Goal: Task Accomplishment & Management: Complete application form

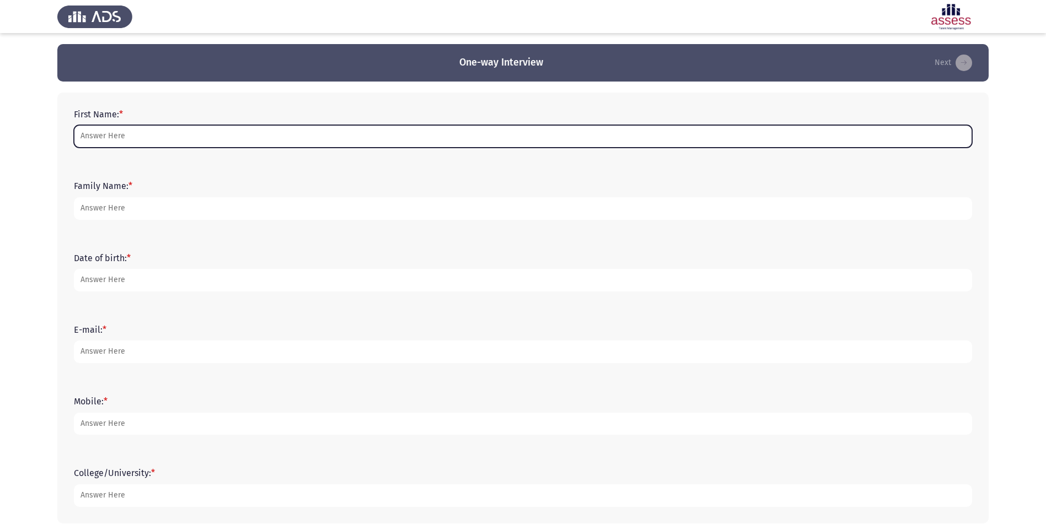
click at [128, 137] on input "First Name: *" at bounding box center [523, 136] width 898 height 23
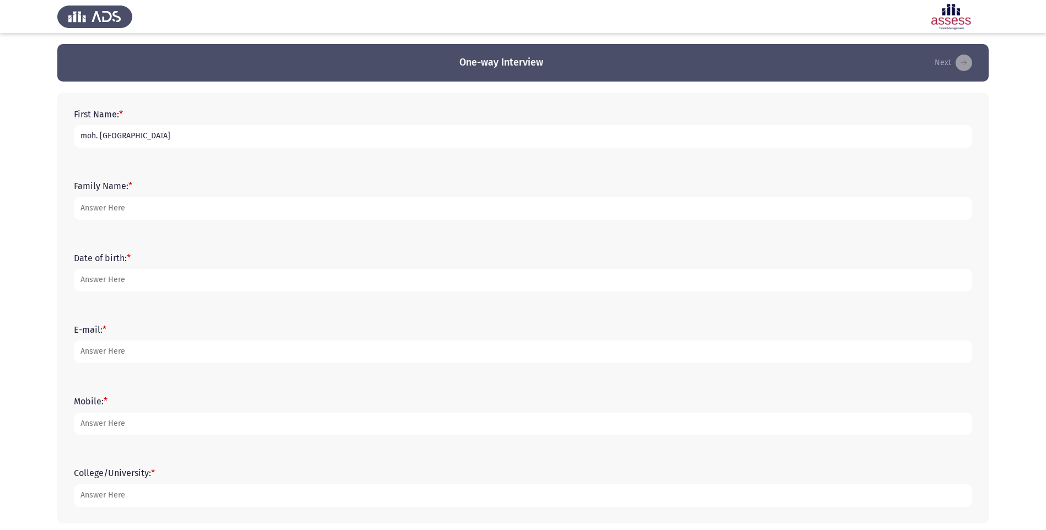
drag, startPoint x: 126, startPoint y: 133, endPoint x: 14, endPoint y: 132, distance: 111.9
click at [14, 132] on app-assessment-container "One-way Interview Next First Name: * moh. galal Family Name: * Date of birth: *…" at bounding box center [523, 289] width 1046 height 491
type input "[PERSON_NAME]"
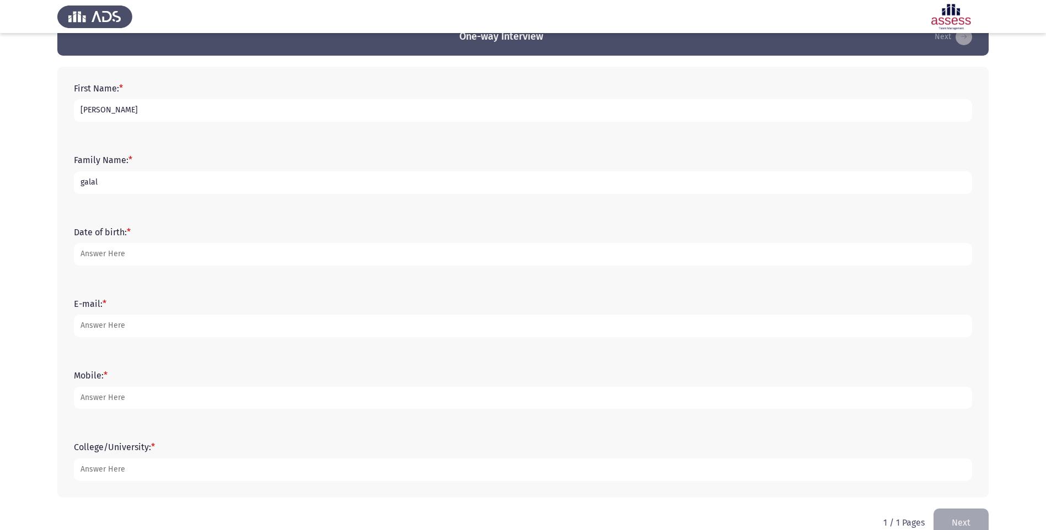
scroll to position [49, 0]
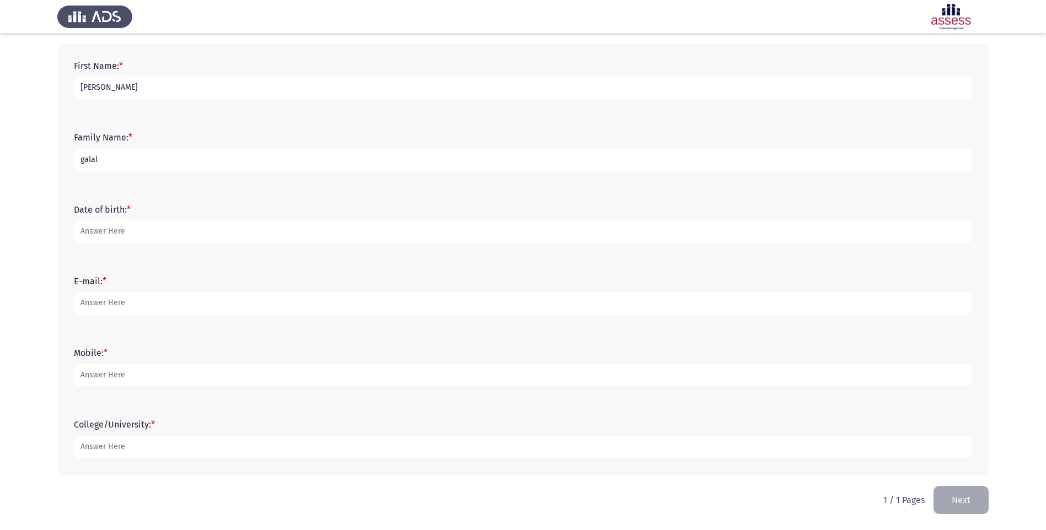
type input "galal"
click at [907, 496] on p "1 / 1 Pages" at bounding box center [903, 500] width 41 height 10
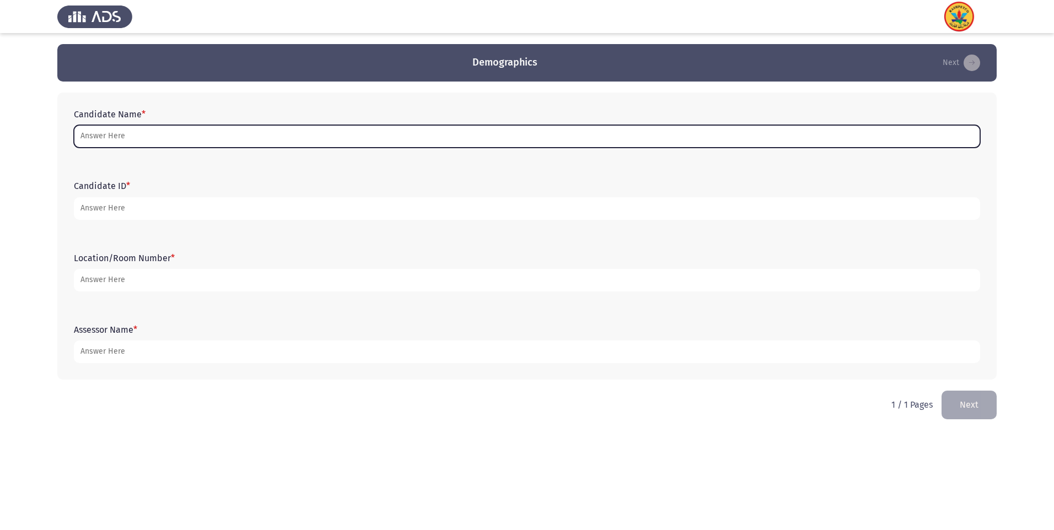
click at [152, 135] on input "Candidate Name *" at bounding box center [527, 136] width 906 height 23
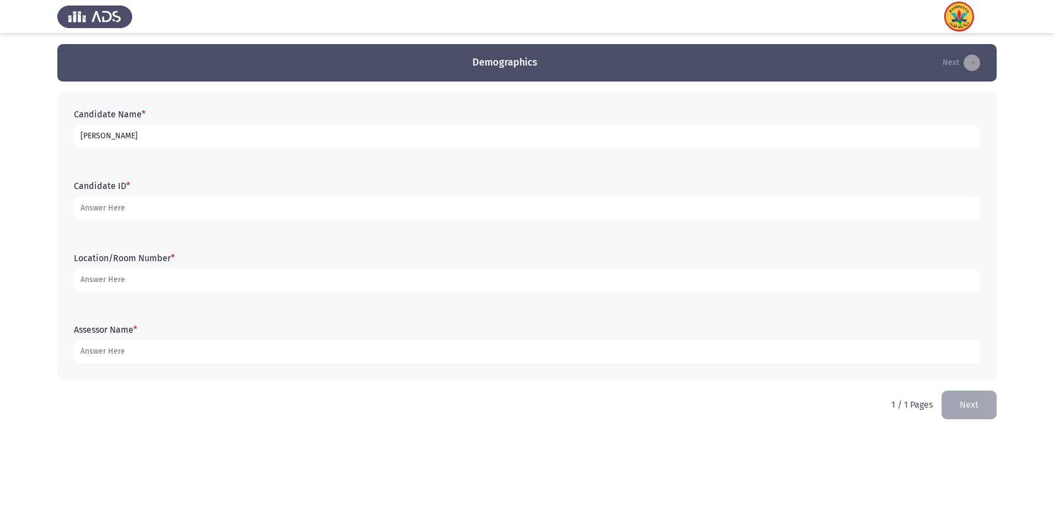
type input "[PERSON_NAME]"
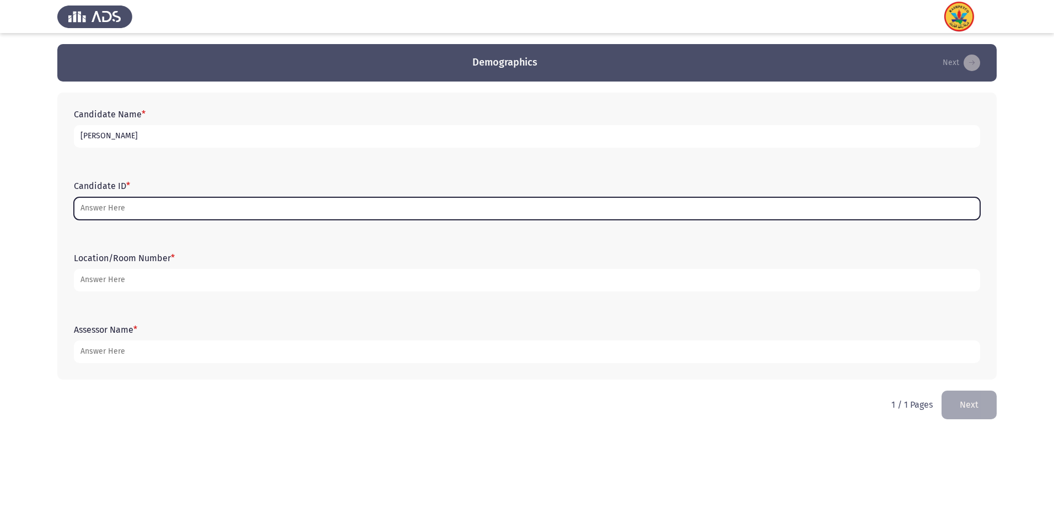
click at [104, 211] on input "Candidate ID *" at bounding box center [527, 208] width 906 height 23
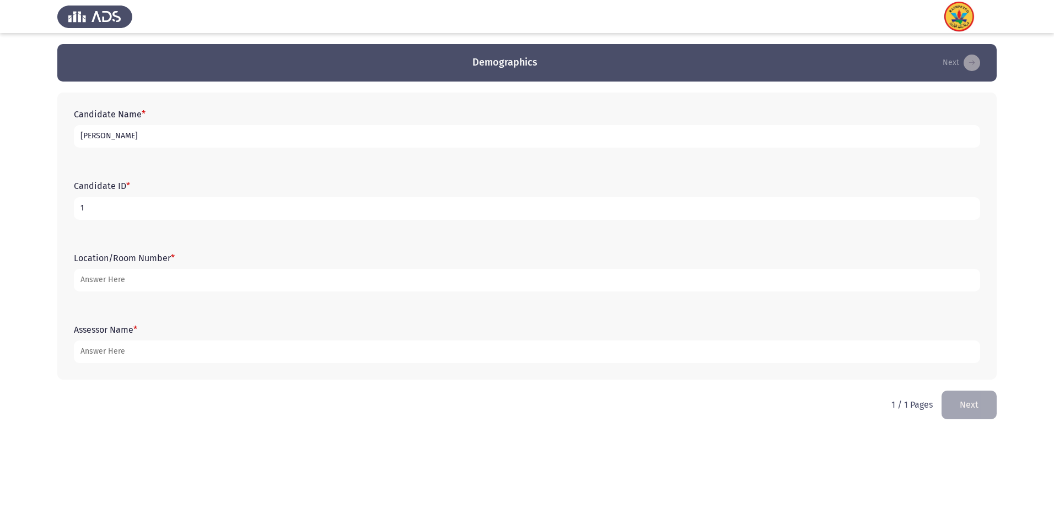
type input "1"
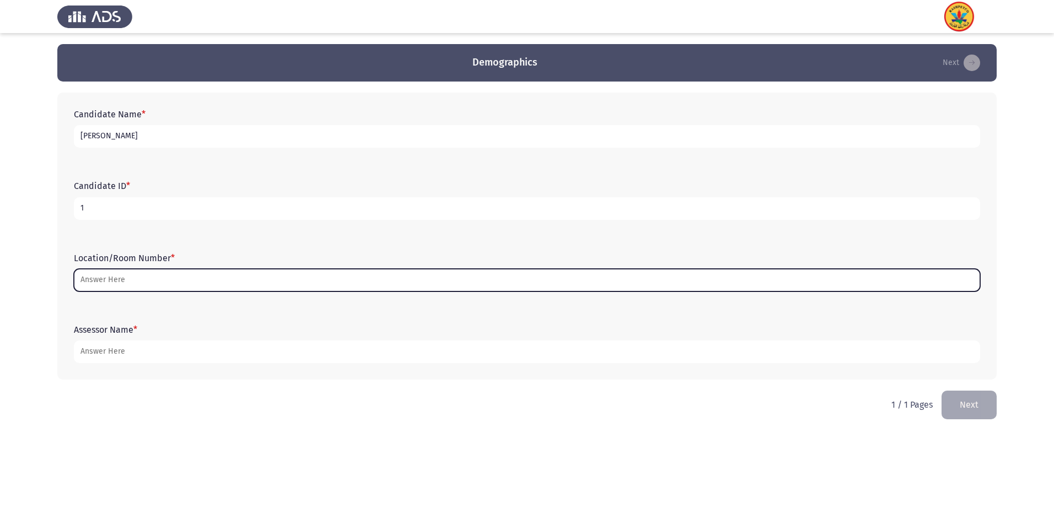
click at [139, 286] on input "Location/Room Number *" at bounding box center [527, 280] width 906 height 23
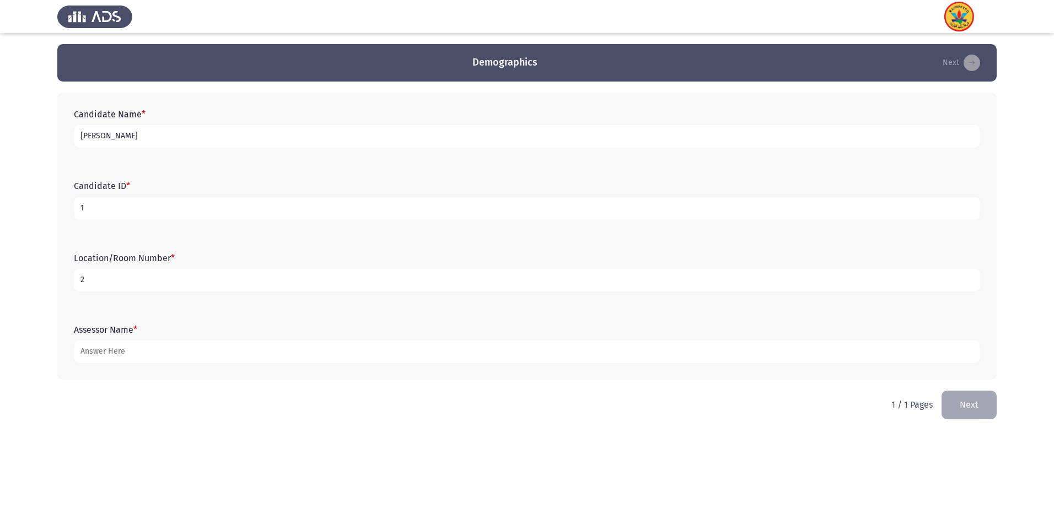
type input "2"
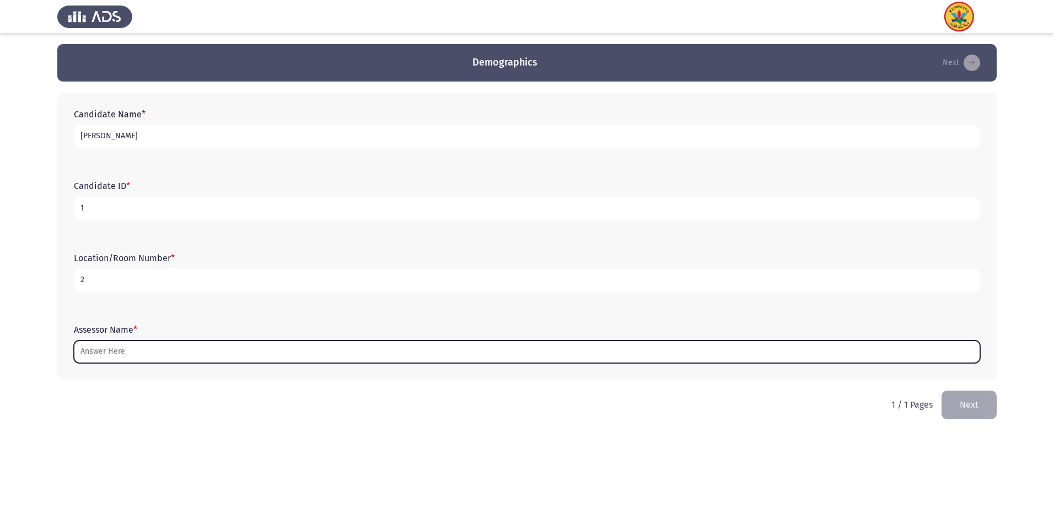
click at [133, 349] on input "Assessor Name *" at bounding box center [527, 352] width 906 height 23
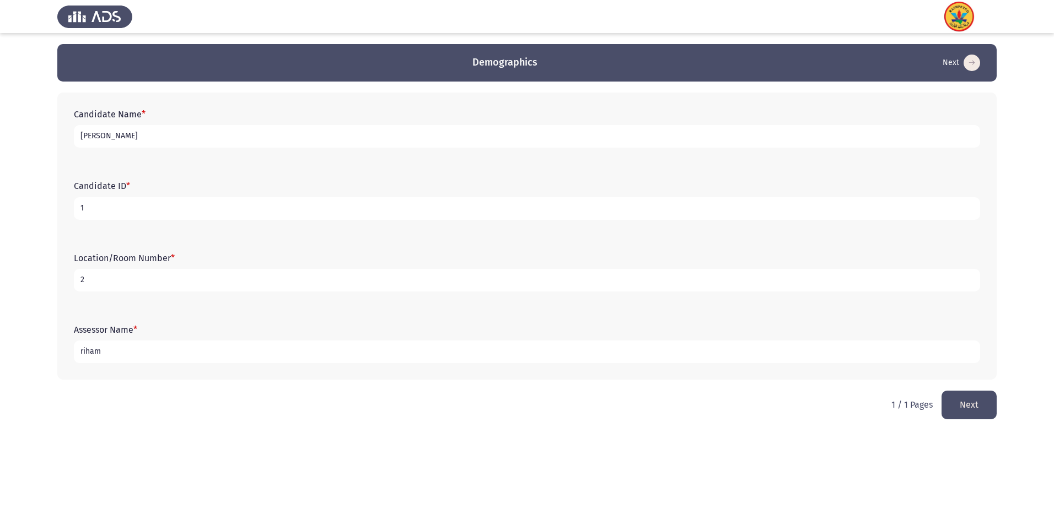
type input "riham"
click at [975, 400] on button "Next" at bounding box center [968, 405] width 55 height 28
